Goal: Information Seeking & Learning: Find specific fact

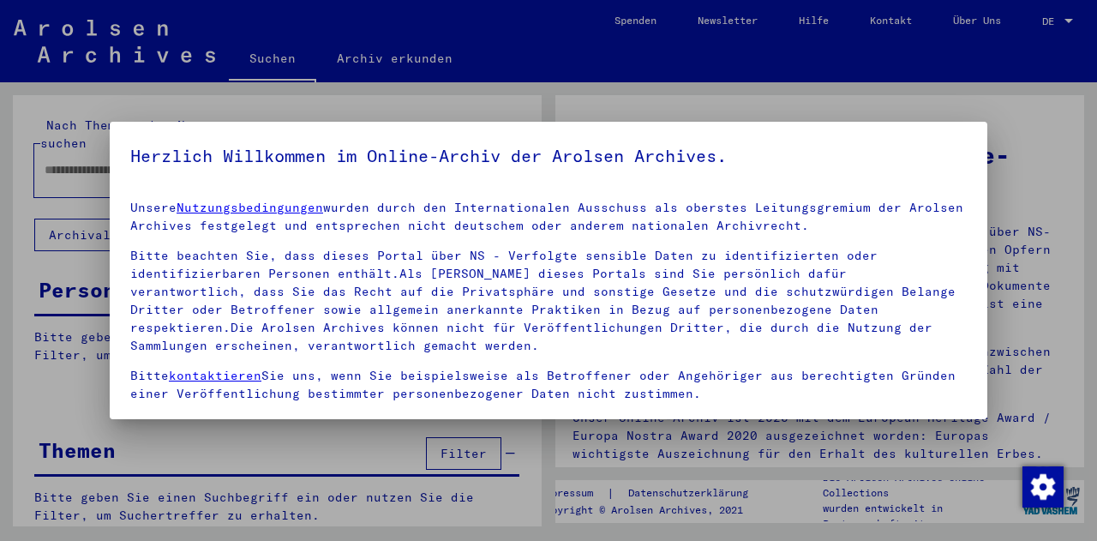
scroll to position [117, 0]
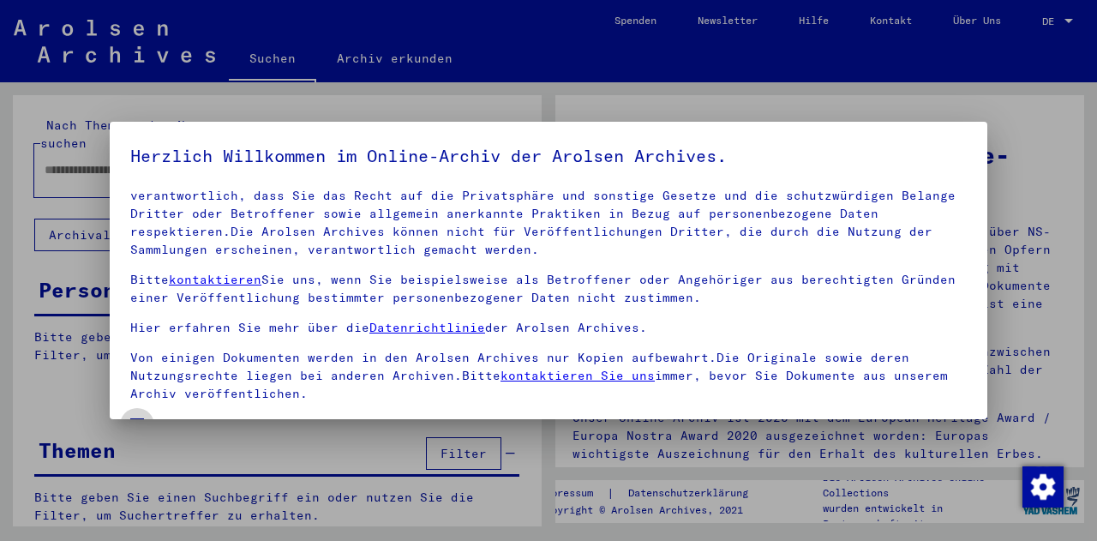
click at [159, 415] on span "Einverständniserklärung: Hiermit erkläre ich mich damit einverstanden, dass ich…" at bounding box center [559, 456] width 816 height 82
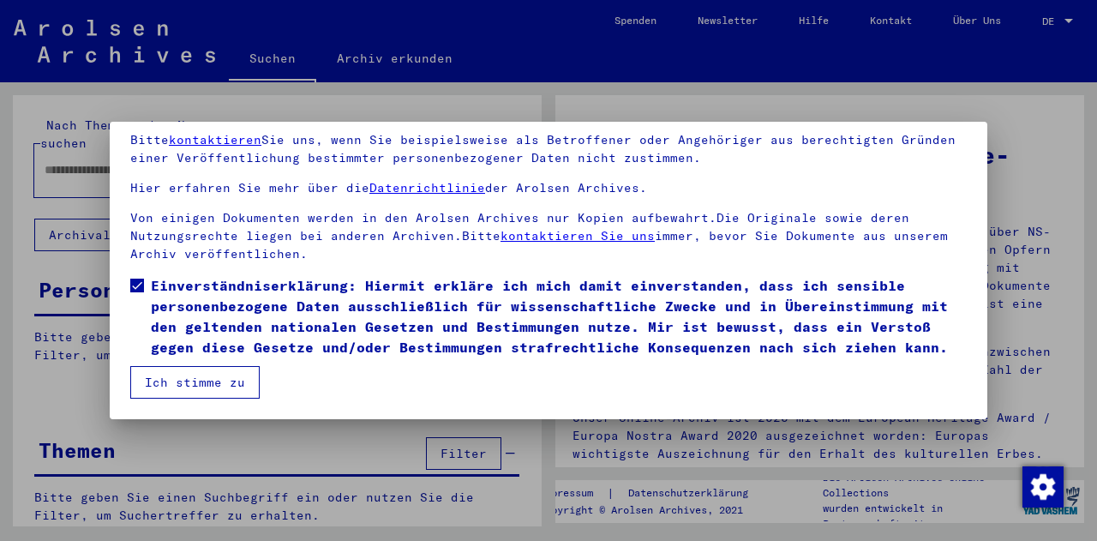
click at [177, 374] on button "Ich stimme zu" at bounding box center [194, 382] width 129 height 33
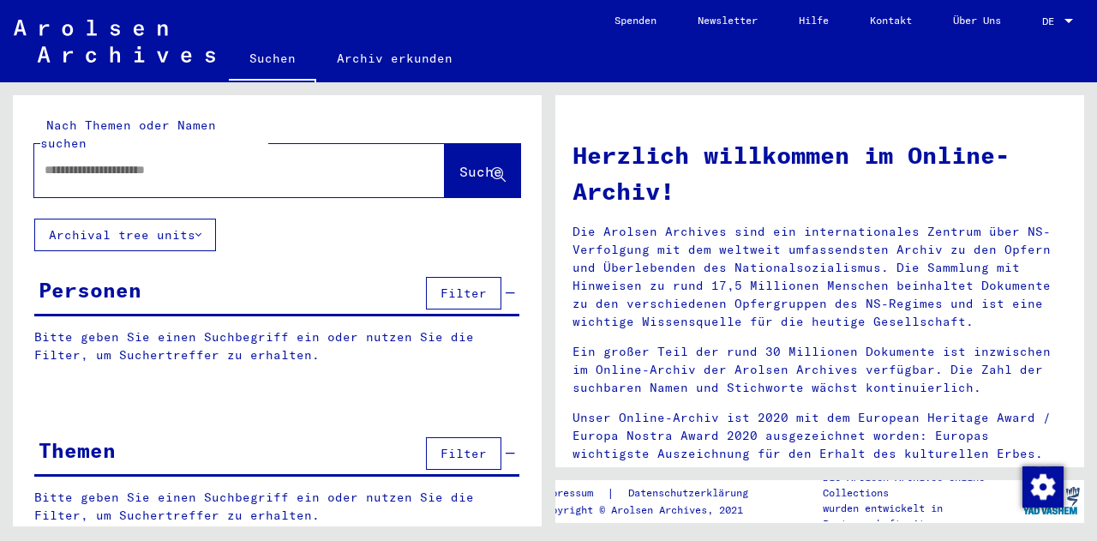
click at [243, 161] on input "text" at bounding box center [219, 170] width 349 height 18
type input "*****"
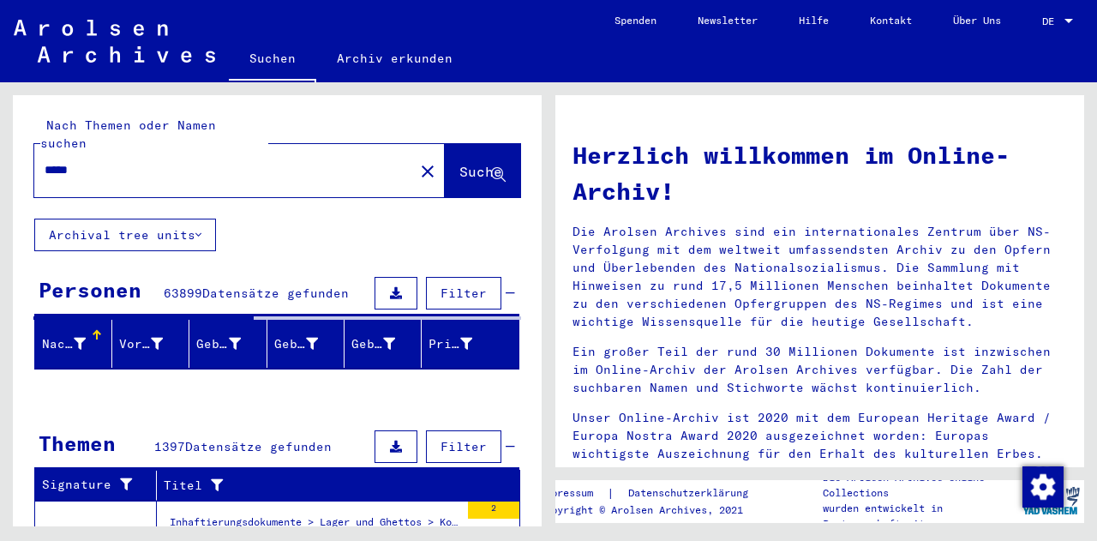
click at [85, 335] on div "Nachname" at bounding box center [66, 344] width 48 height 18
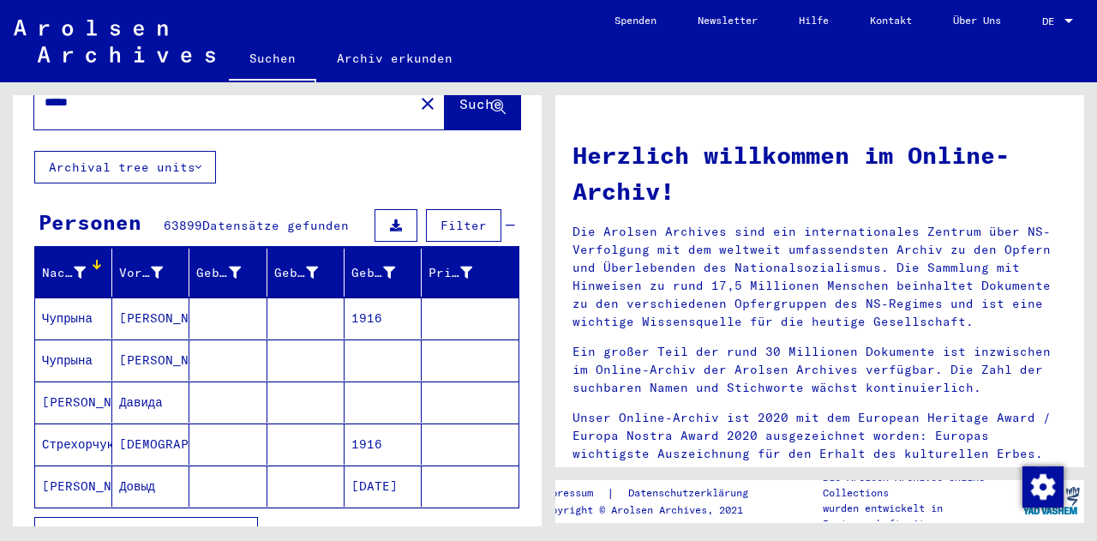
scroll to position [69, 0]
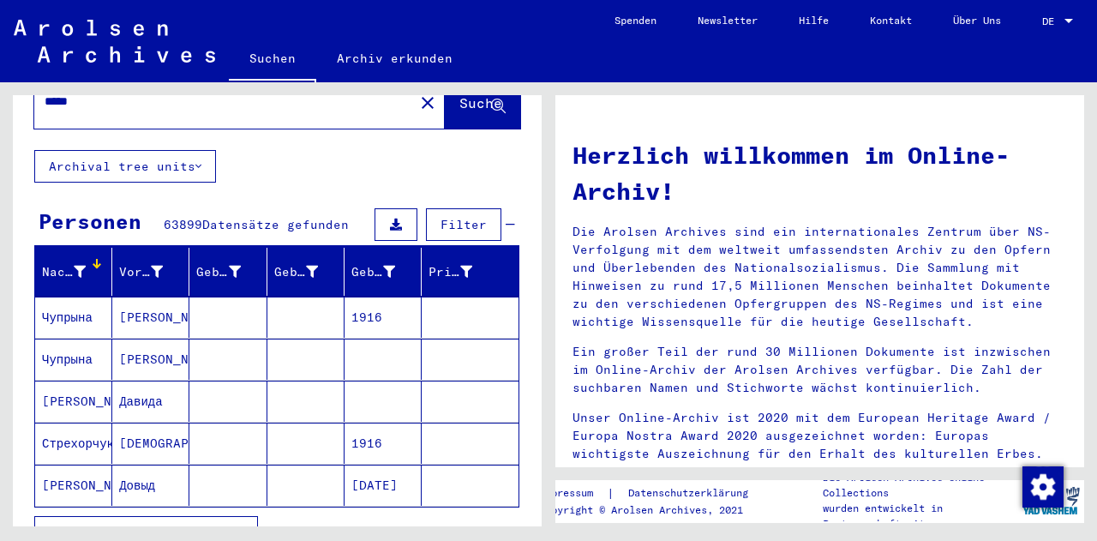
click at [76, 263] on div at bounding box center [80, 272] width 12 height 18
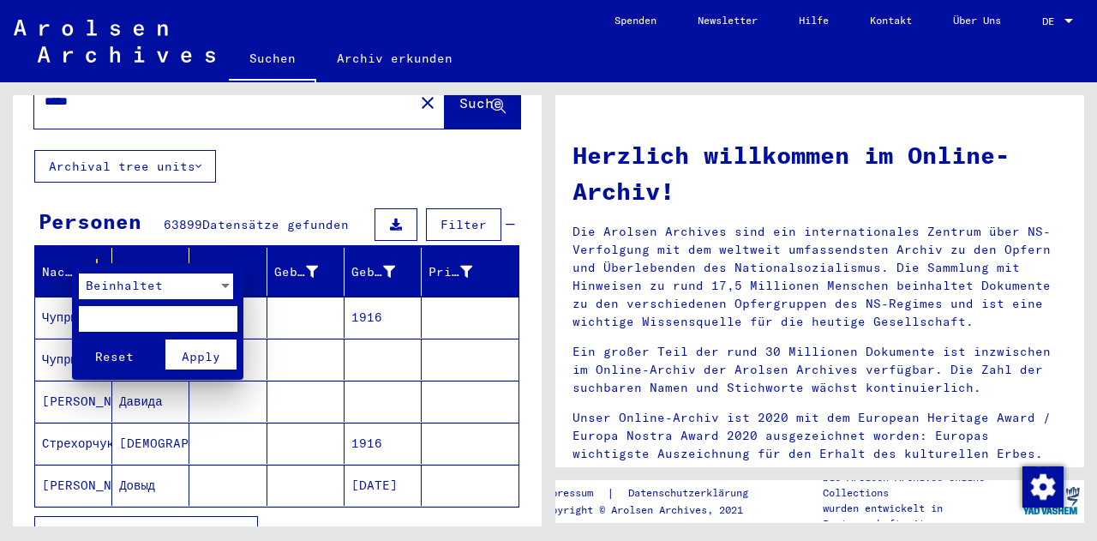
click at [94, 324] on input "text" at bounding box center [158, 319] width 159 height 26
type input "*****"
click at [79, 339] on button "Reset" at bounding box center [114, 354] width 71 height 30
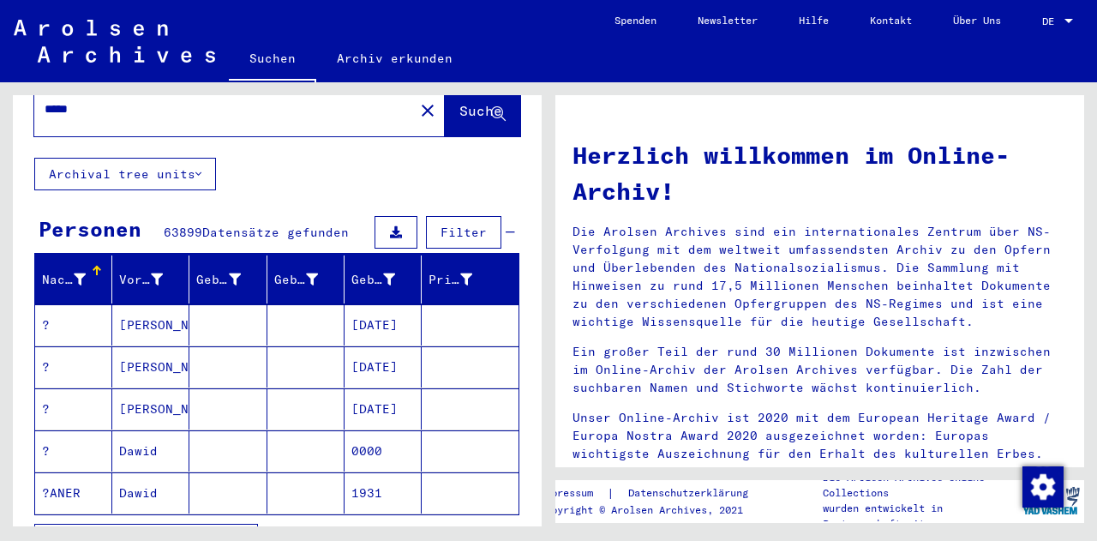
scroll to position [0, 0]
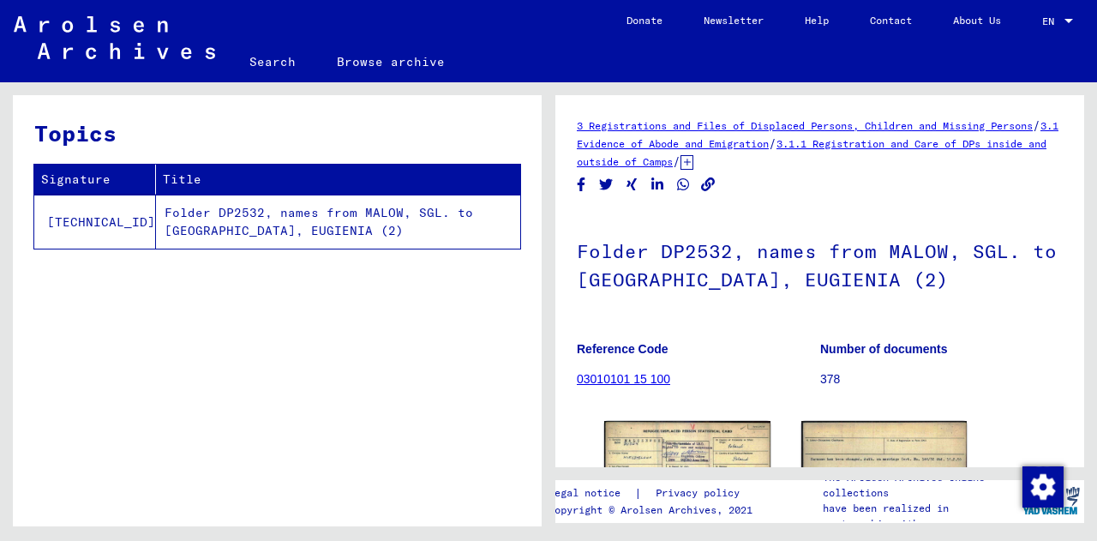
click at [680, 421] on img at bounding box center [687, 472] width 166 height 103
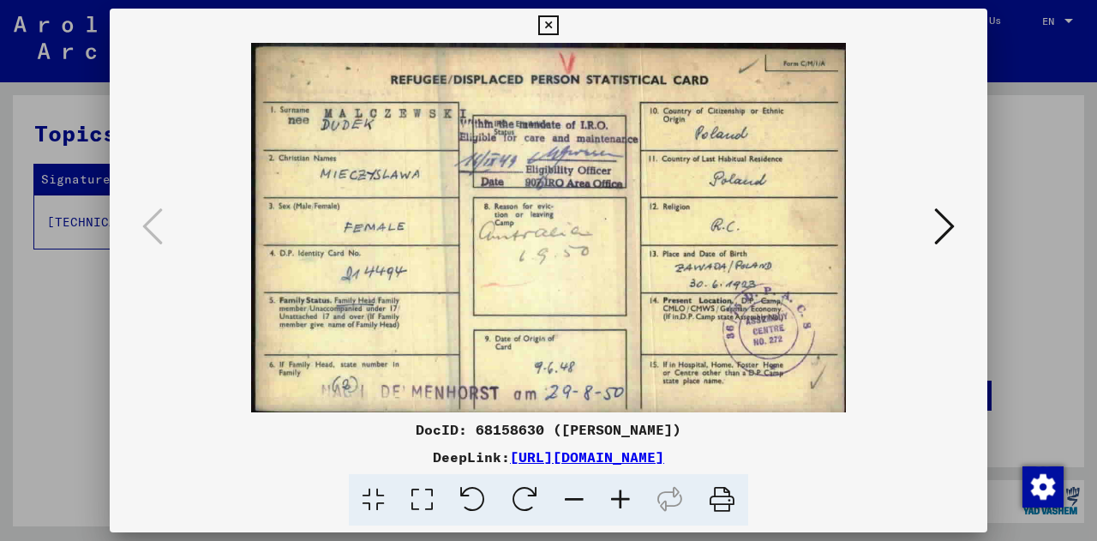
click at [1018, 159] on div at bounding box center [548, 270] width 1097 height 541
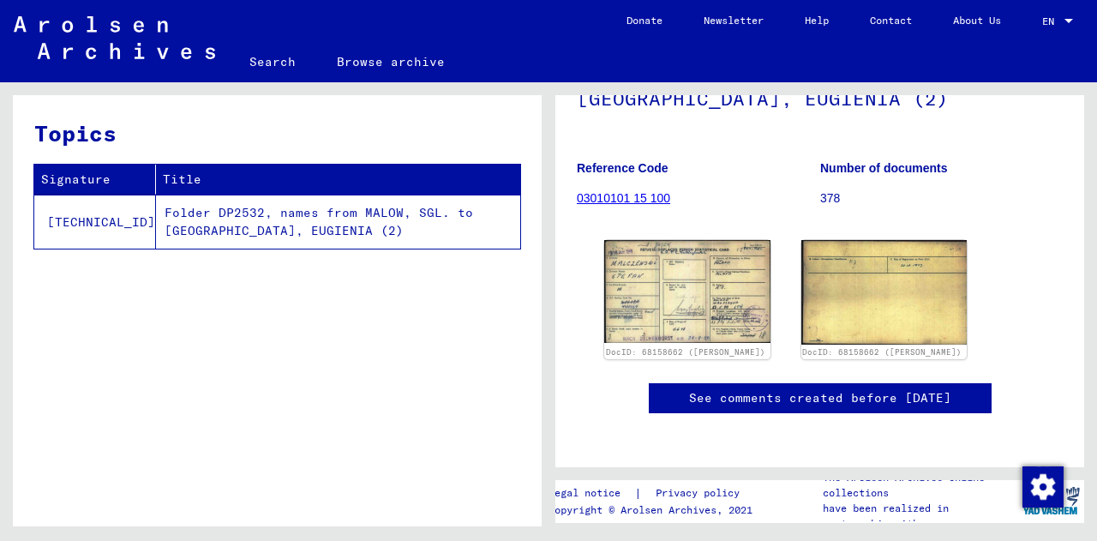
scroll to position [200, 0]
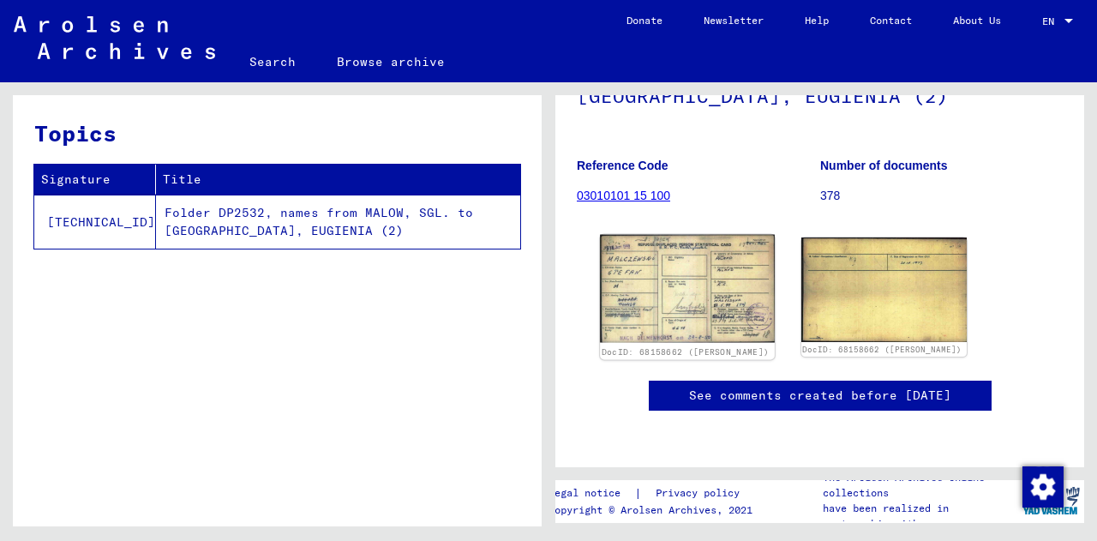
click at [690, 301] on img at bounding box center [687, 289] width 174 height 108
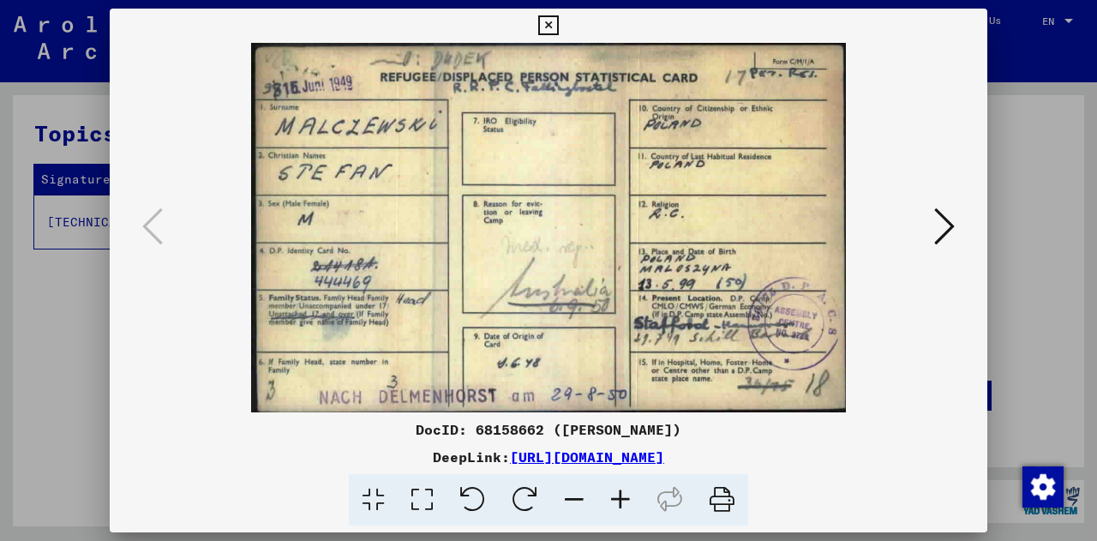
click at [549, 26] on icon at bounding box center [548, 25] width 20 height 21
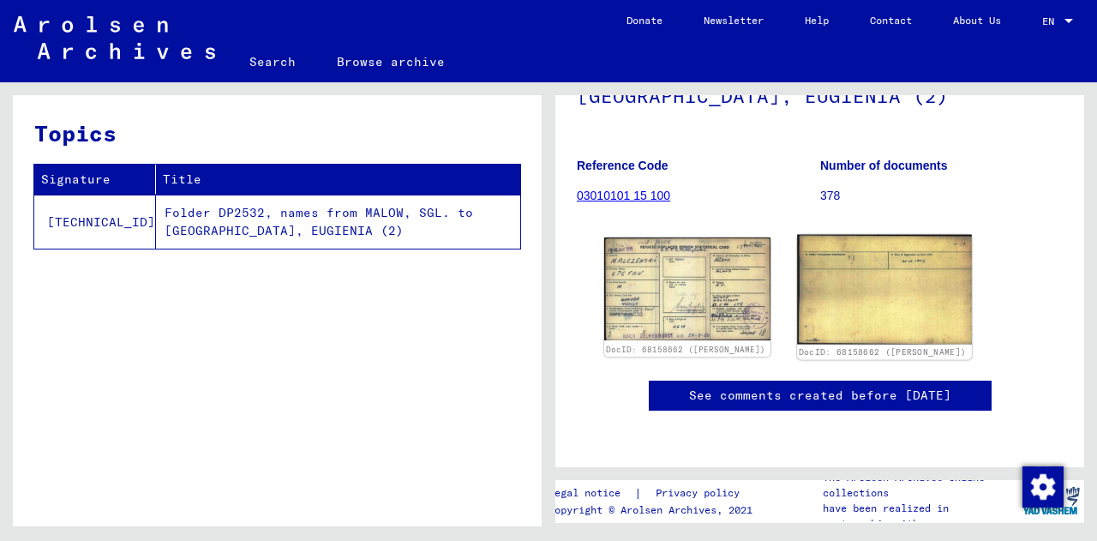
click at [933, 250] on img at bounding box center [884, 290] width 174 height 110
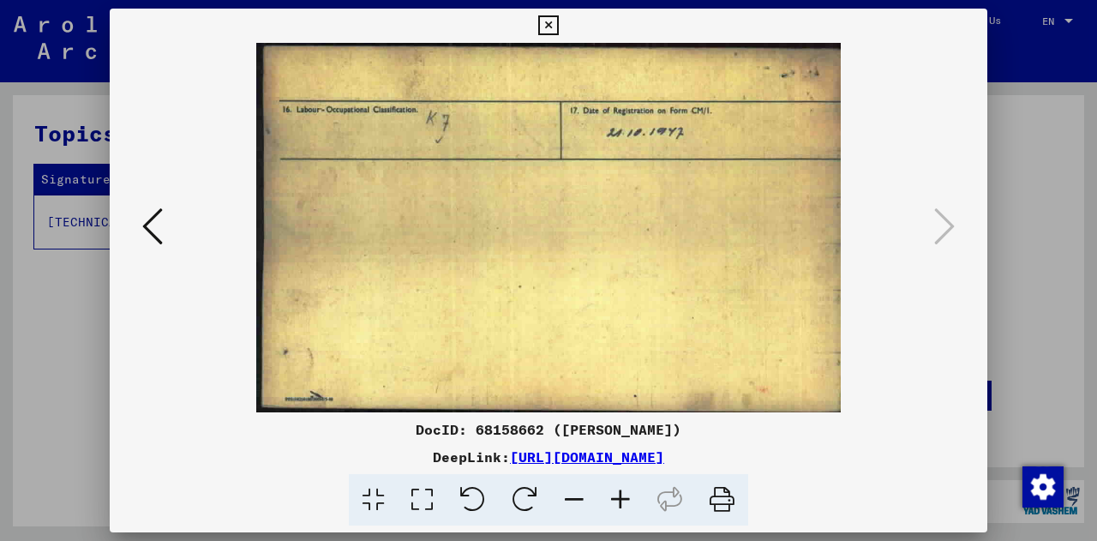
click at [557, 17] on icon at bounding box center [548, 25] width 20 height 21
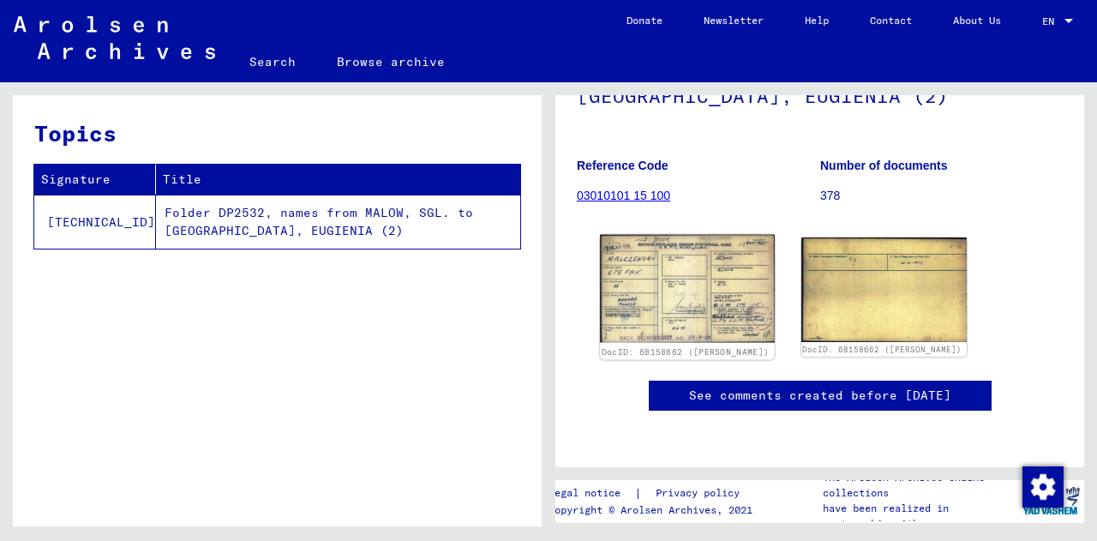
click at [705, 281] on img at bounding box center [687, 289] width 174 height 108
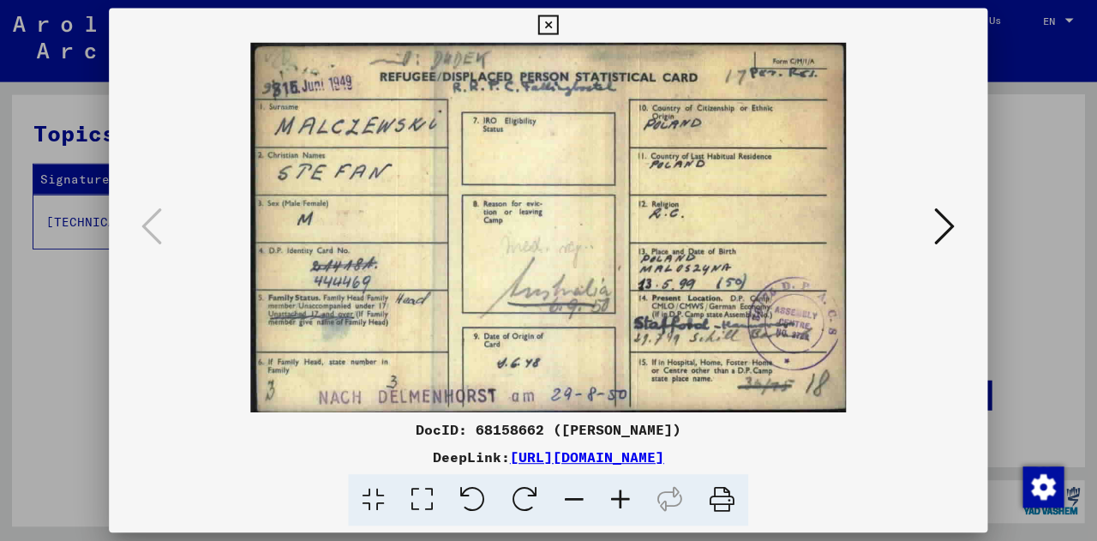
scroll to position [0, 0]
click at [540, 19] on icon at bounding box center [548, 25] width 20 height 21
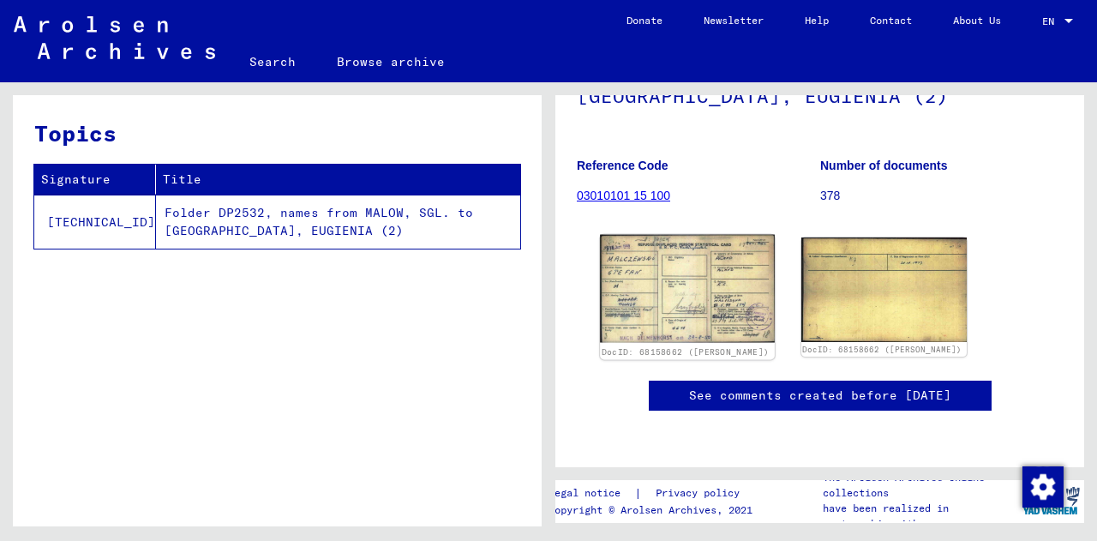
click at [707, 296] on img at bounding box center [687, 289] width 174 height 108
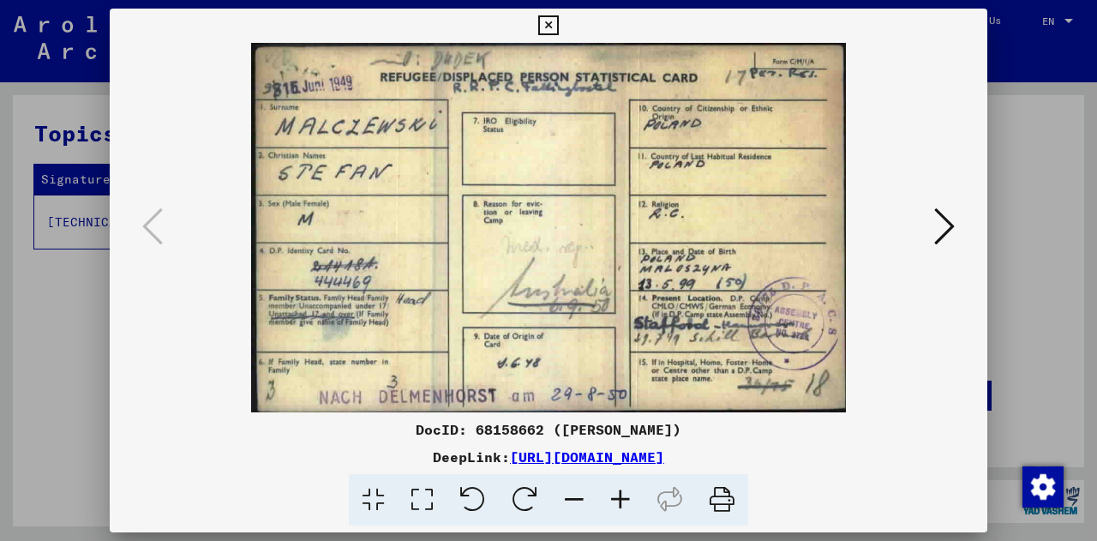
click at [543, 21] on icon at bounding box center [548, 25] width 20 height 21
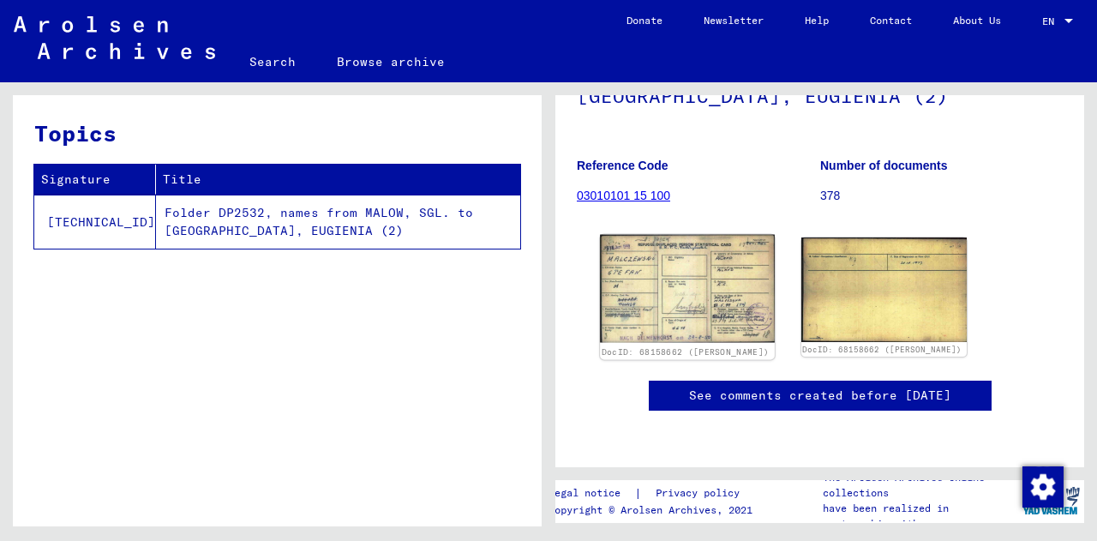
click at [754, 235] on img at bounding box center [687, 289] width 174 height 108
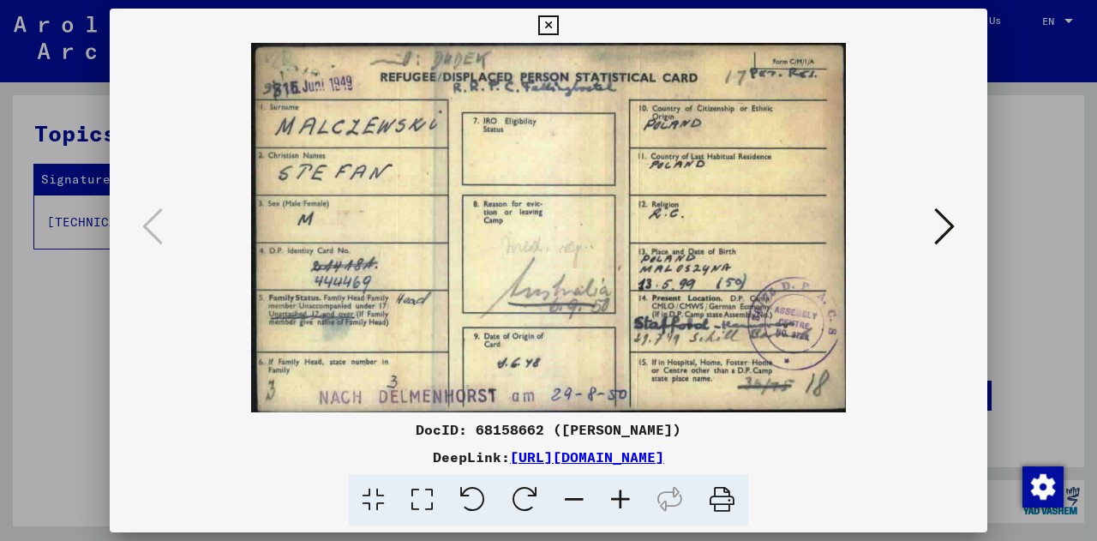
click at [547, 24] on icon at bounding box center [548, 25] width 20 height 21
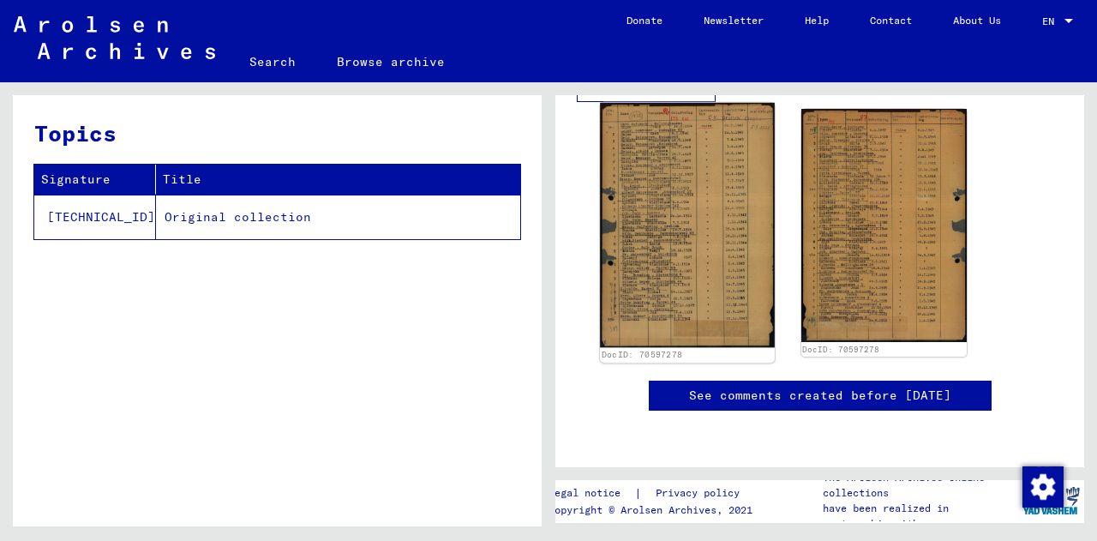
scroll to position [479, 0]
click at [671, 200] on img at bounding box center [687, 225] width 174 height 244
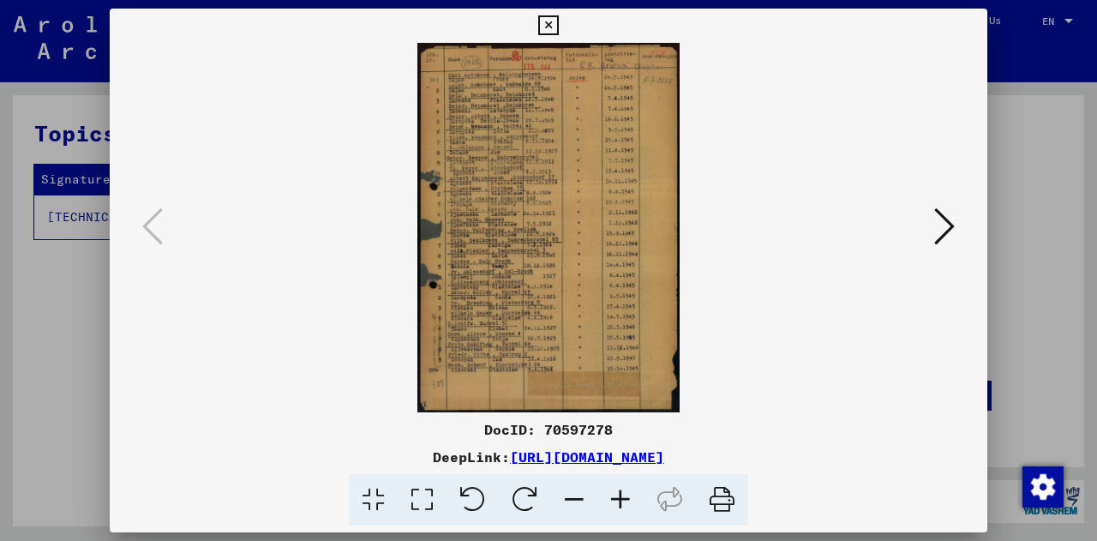
click at [939, 218] on icon at bounding box center [944, 226] width 21 height 41
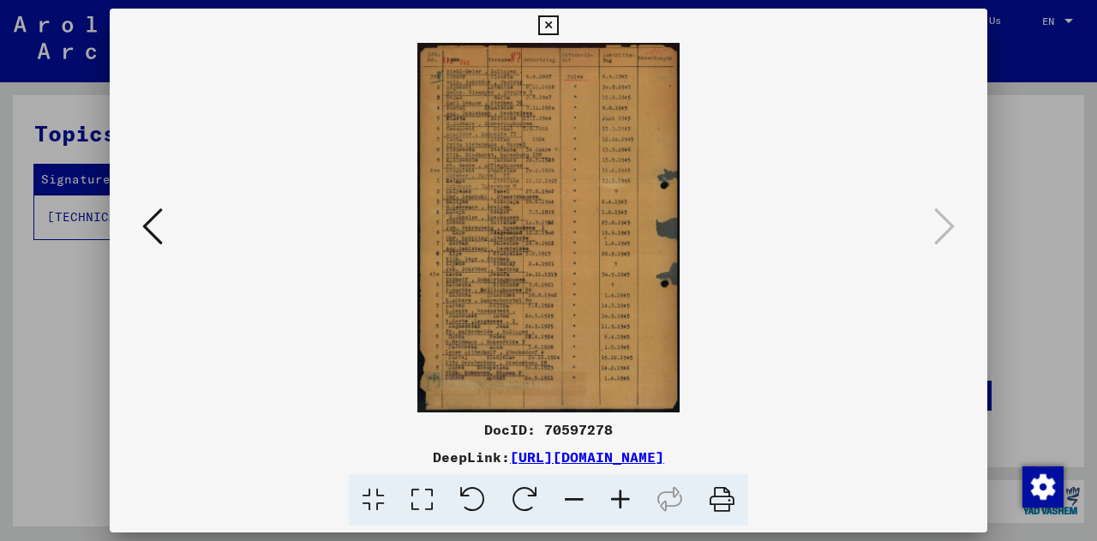
click at [543, 22] on icon at bounding box center [548, 25] width 20 height 21
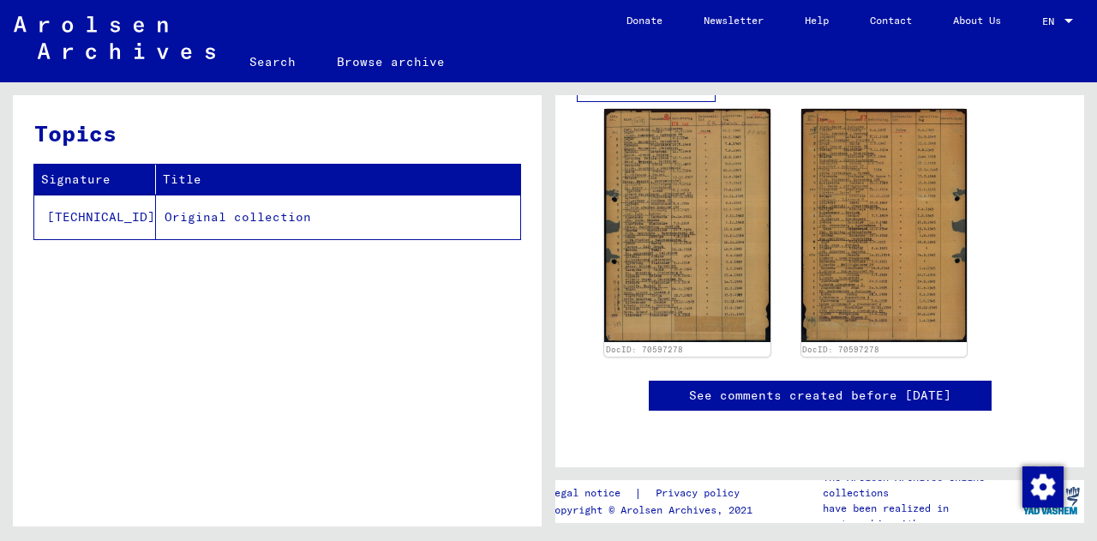
scroll to position [0, 0]
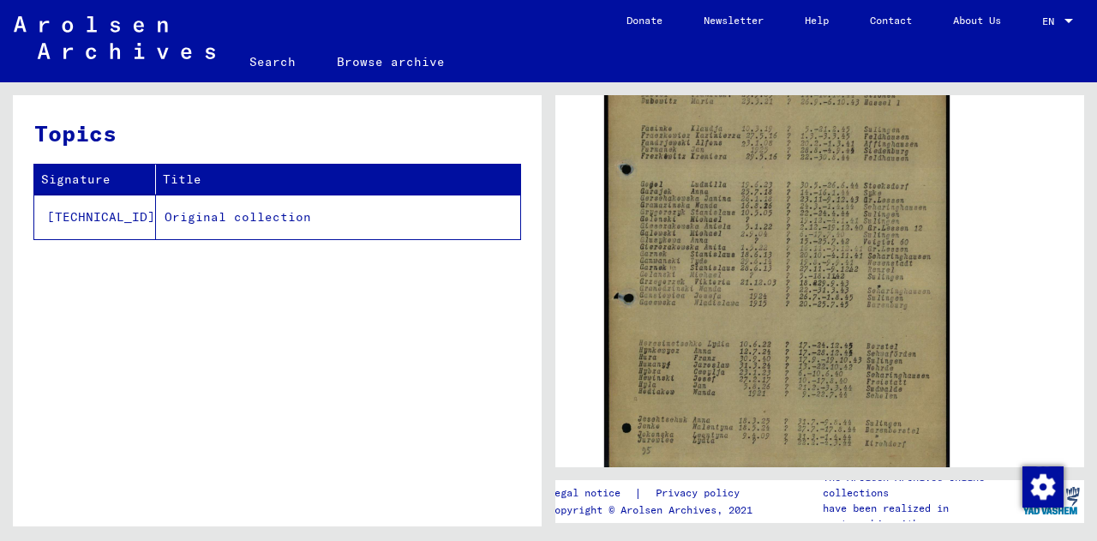
scroll to position [523, 0]
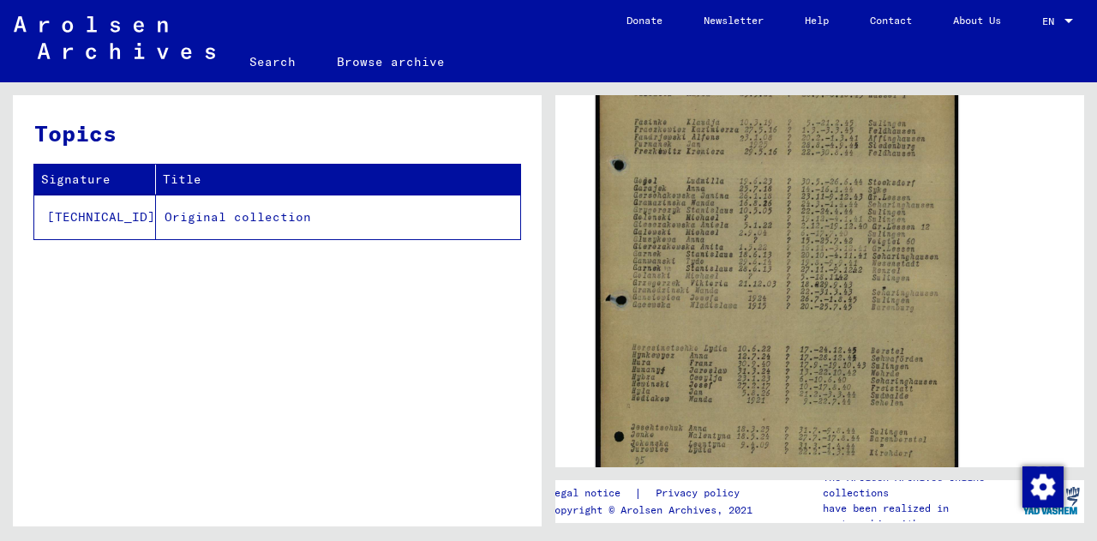
click at [732, 240] on img at bounding box center [776, 229] width 362 height 507
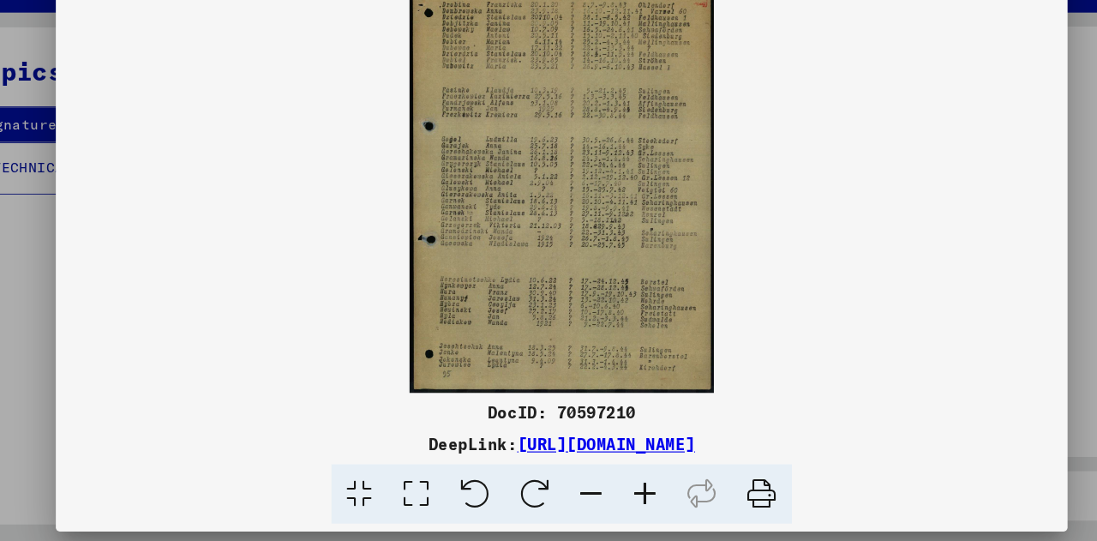
scroll to position [0, 0]
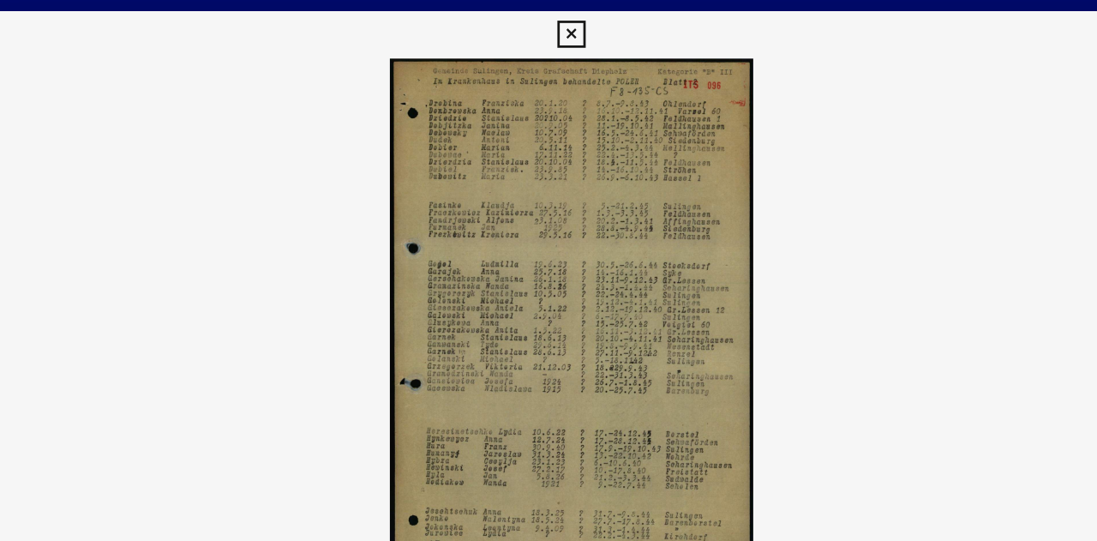
click at [555, 14] on button at bounding box center [548, 26] width 30 height 34
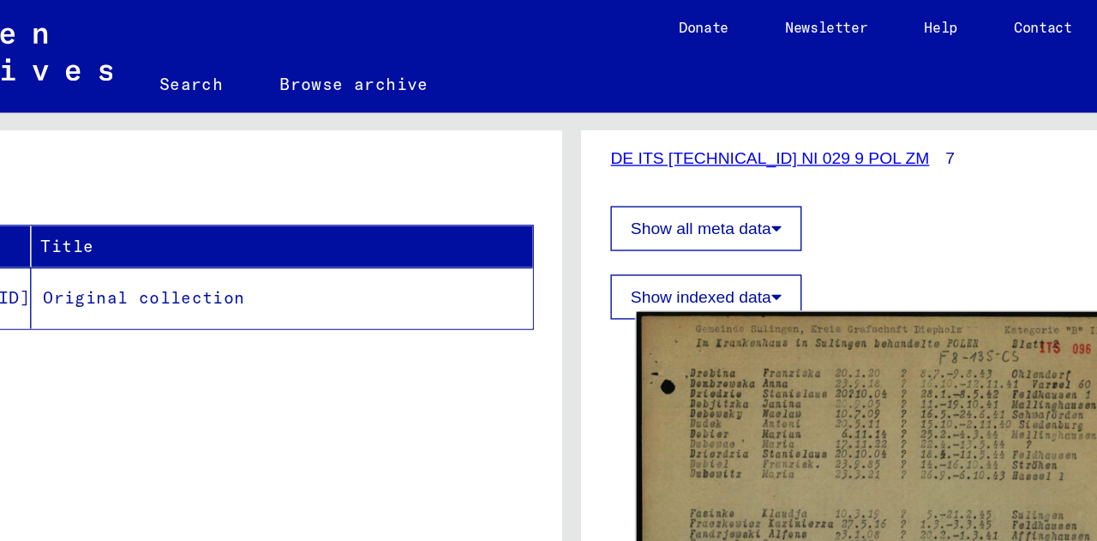
scroll to position [270, 0]
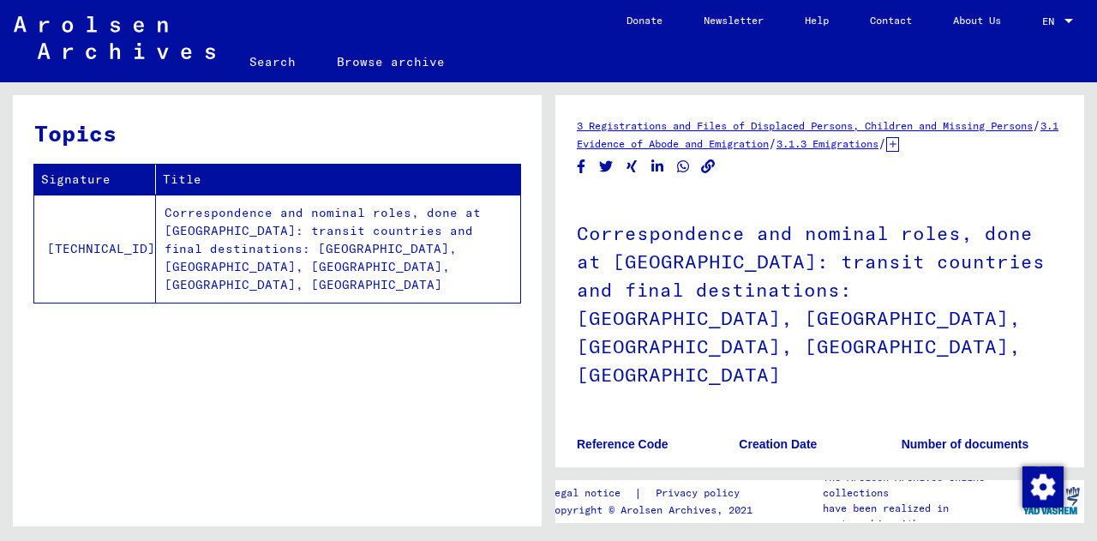
scroll to position [523, 0]
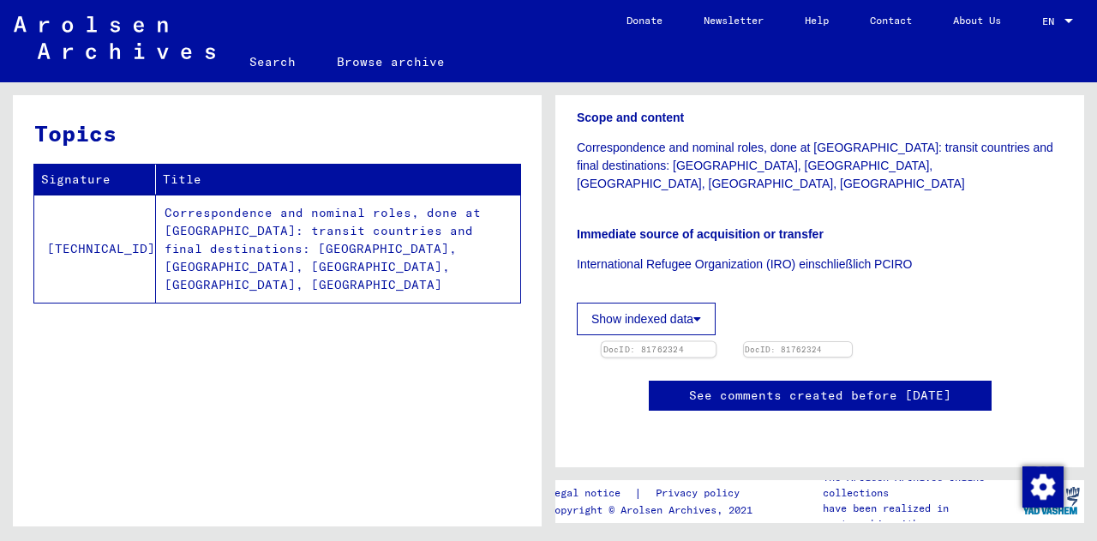
drag, startPoint x: 0, startPoint y: 0, endPoint x: 683, endPoint y: 173, distance: 704.5
click at [683, 342] on img at bounding box center [658, 342] width 114 height 0
